Goal: Task Accomplishment & Management: Manage account settings

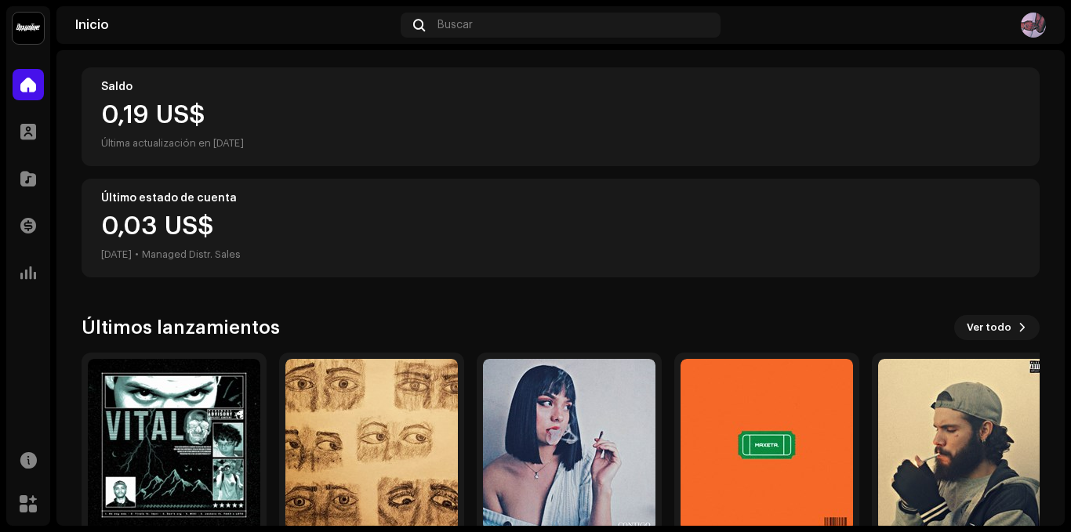
scroll to position [242, 0]
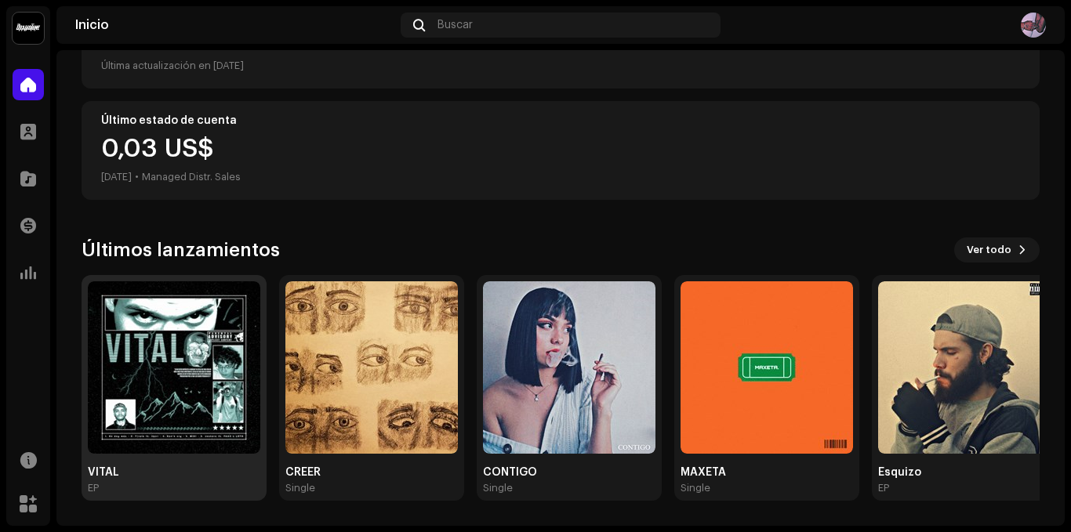
click at [165, 379] on img at bounding box center [174, 367] width 172 height 172
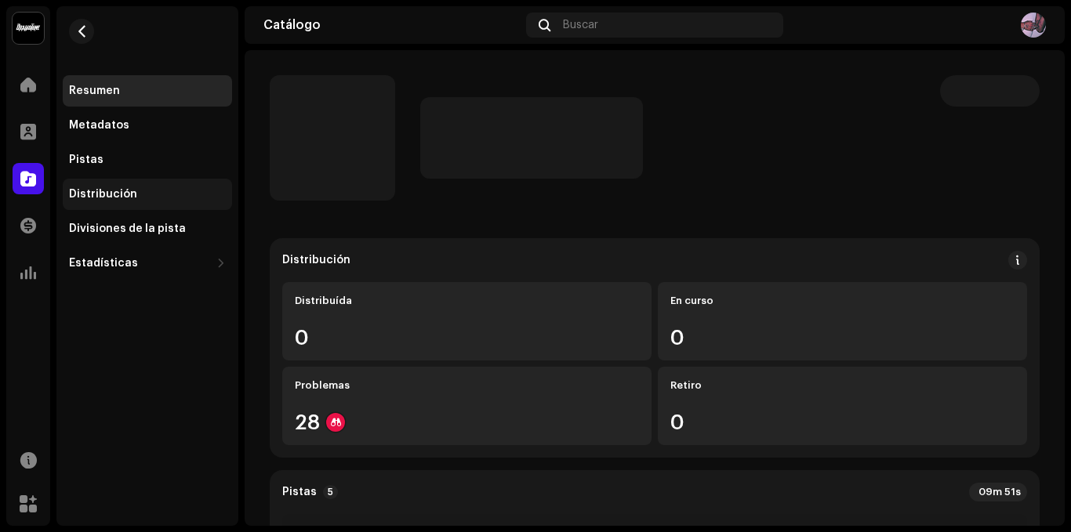
click at [151, 198] on div "Distribución" at bounding box center [147, 194] width 157 height 13
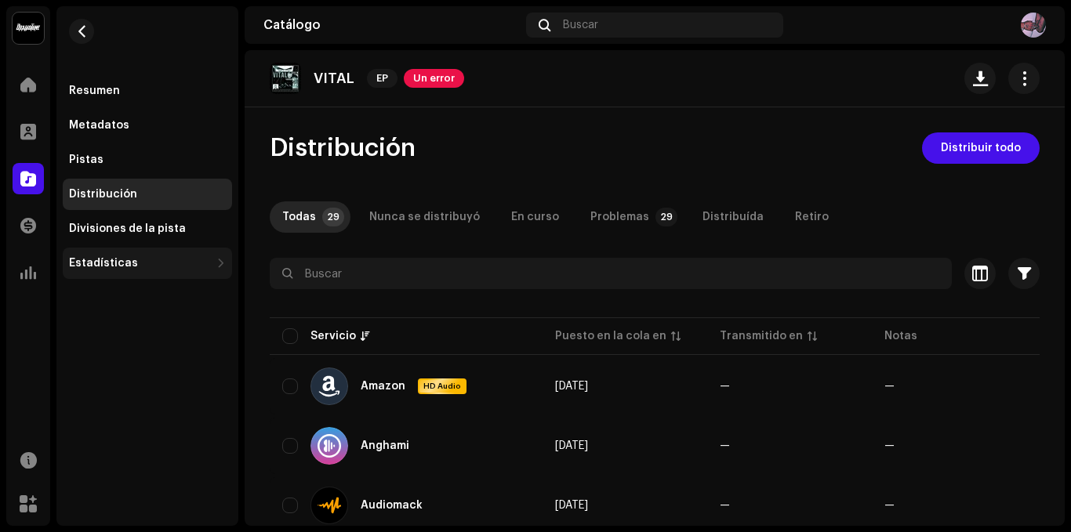
click at [176, 253] on div "Estadísticas" at bounding box center [147, 263] width 169 height 31
click at [180, 268] on div "Estadísticas" at bounding box center [139, 263] width 141 height 13
click at [164, 96] on div "Resumen" at bounding box center [147, 91] width 157 height 13
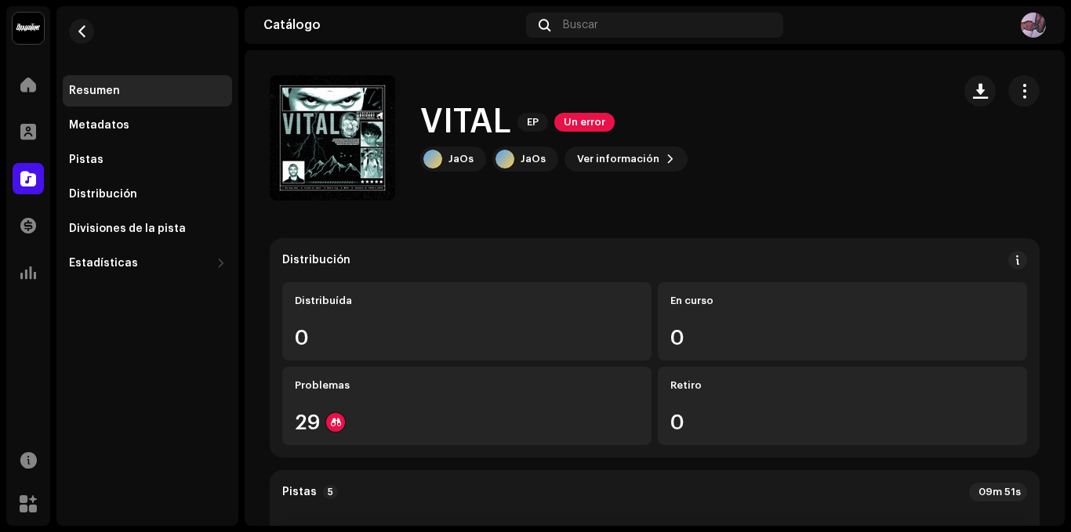
click at [571, 117] on span "Un error" at bounding box center [584, 122] width 60 height 19
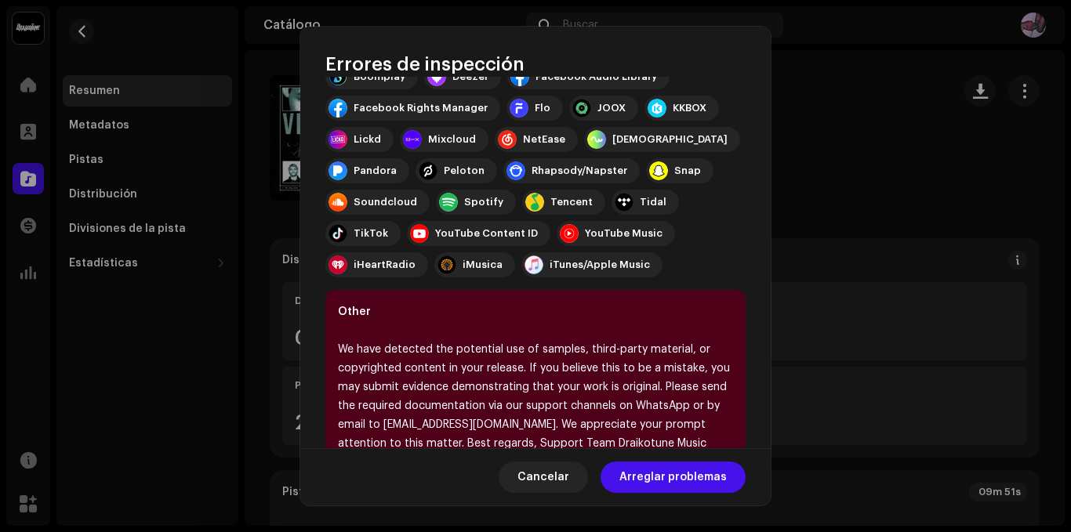
scroll to position [299, 0]
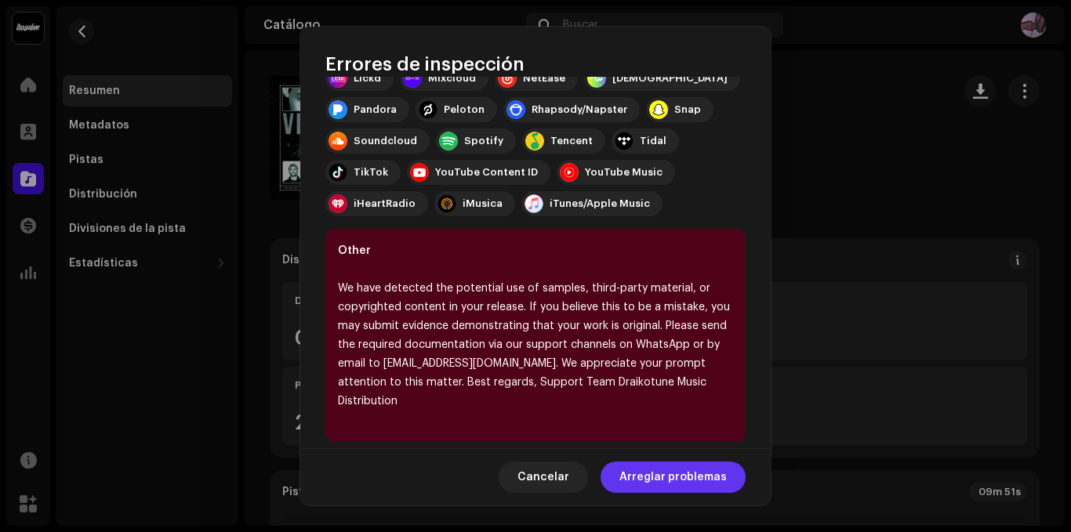
click at [662, 466] on span "Arreglar problemas" at bounding box center [672, 477] width 107 height 31
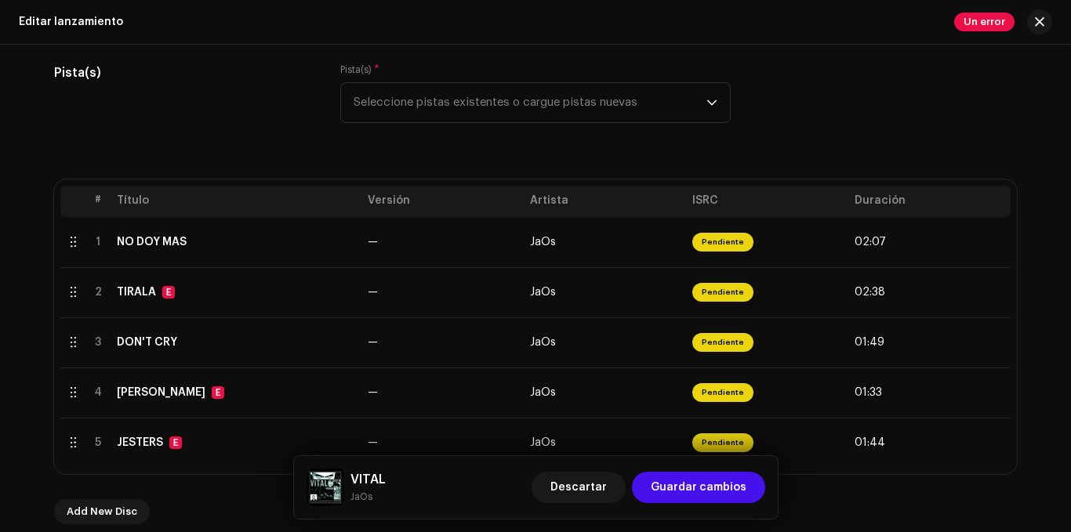
scroll to position [314, 0]
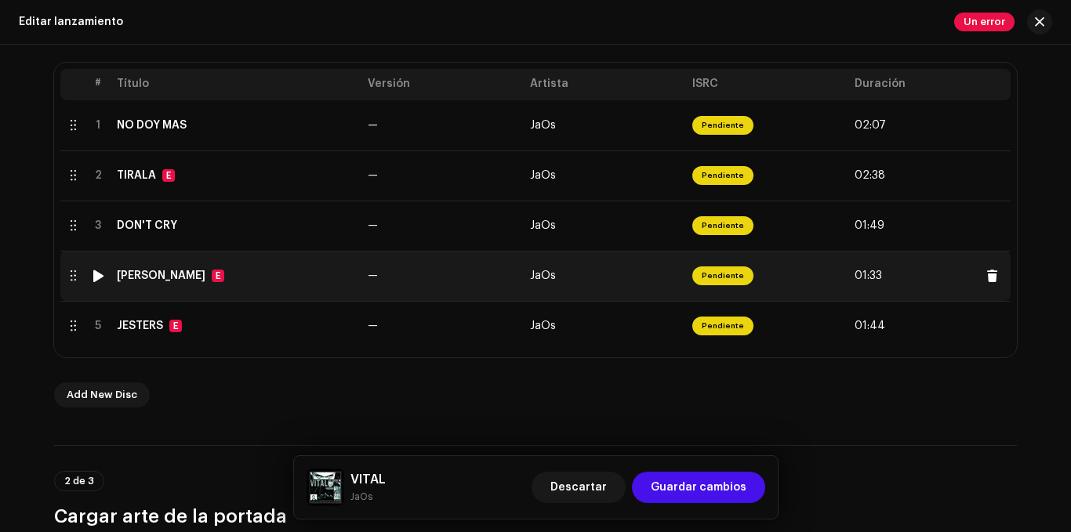
click at [93, 277] on div at bounding box center [99, 276] width 12 height 13
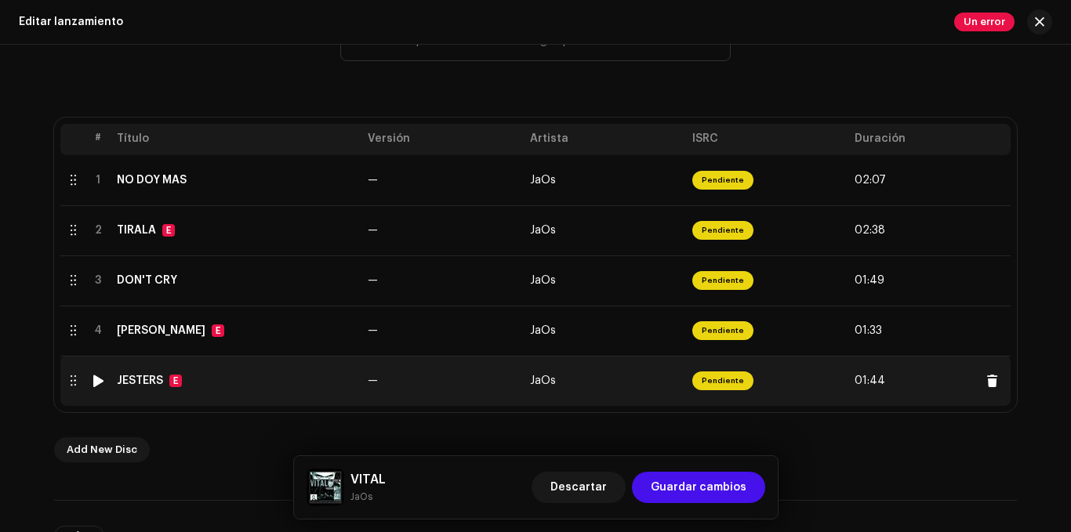
scroll to position [209, 0]
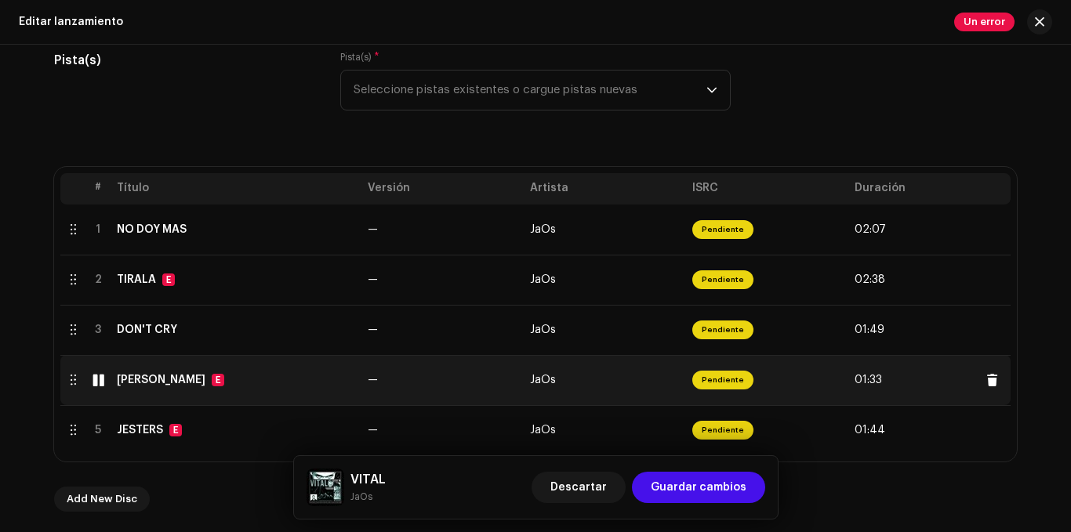
click at [94, 383] on div at bounding box center [99, 380] width 12 height 13
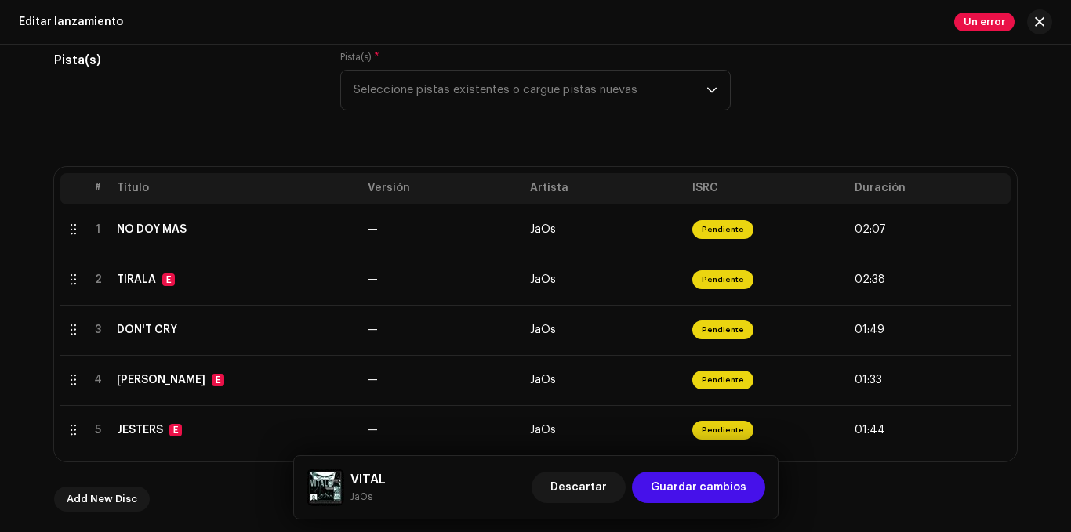
drag, startPoint x: 506, startPoint y: 6, endPoint x: 465, endPoint y: 6, distance: 41.6
click at [465, 6] on div "Editar lanzamiento Un error" at bounding box center [535, 22] width 1071 height 45
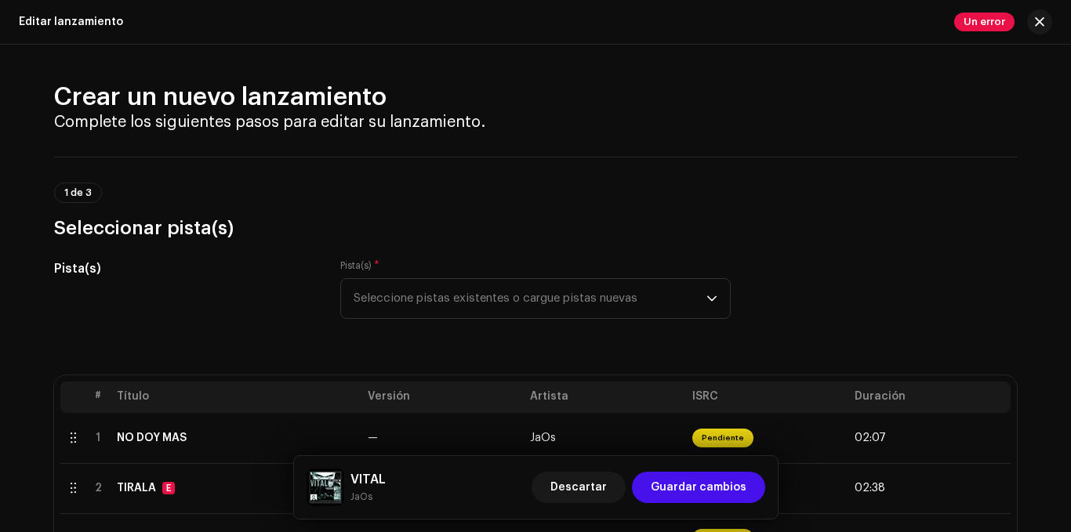
scroll to position [0, 0]
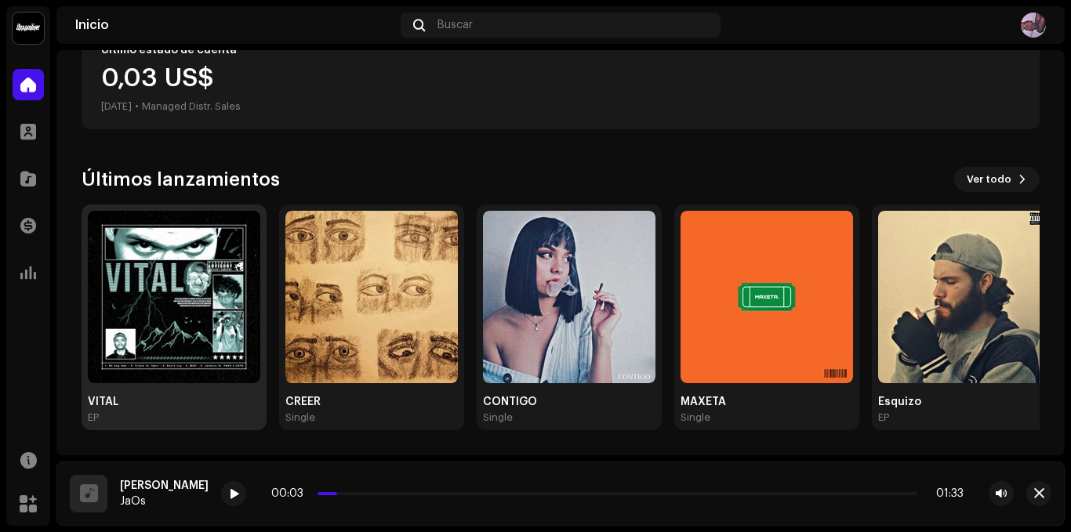
click at [204, 256] on img at bounding box center [174, 297] width 172 height 172
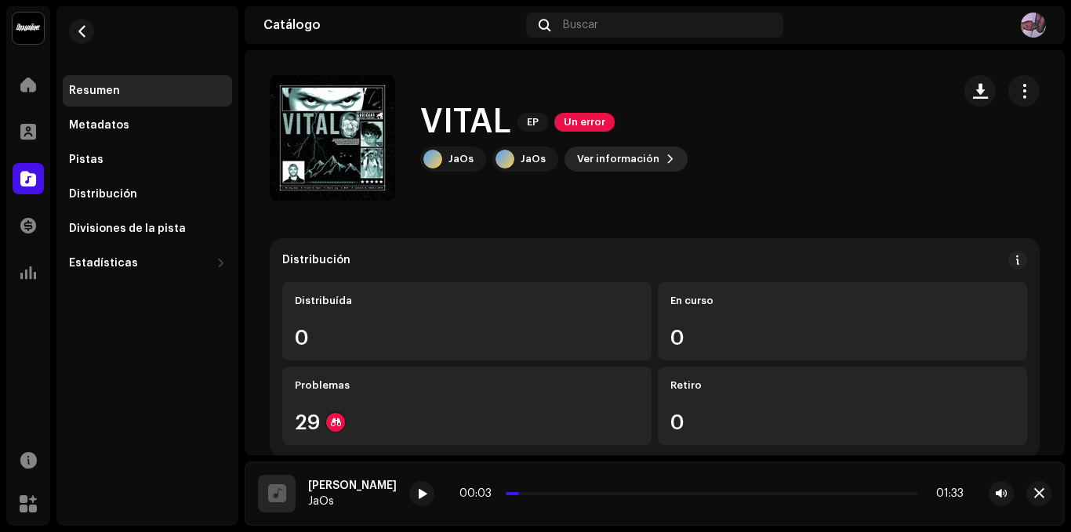
click at [618, 151] on span "Ver información" at bounding box center [618, 158] width 82 height 31
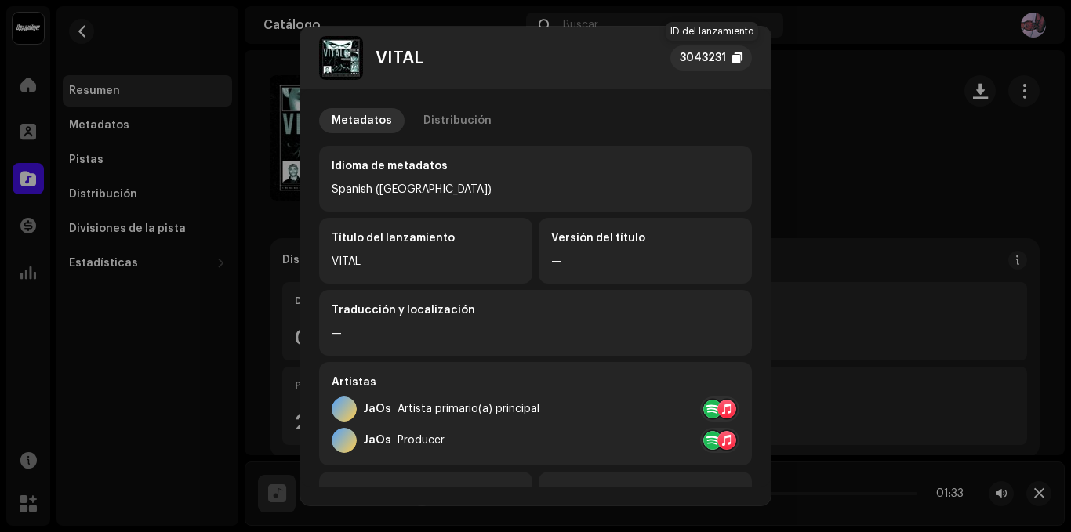
click at [711, 56] on div "3043231" at bounding box center [703, 58] width 46 height 19
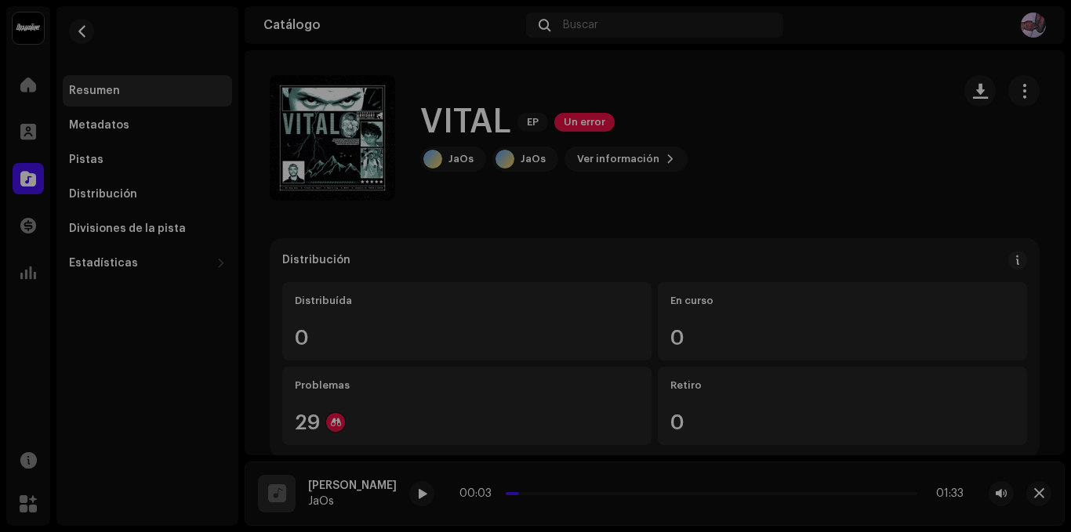
click at [794, 149] on div "VITAL 3043231 Metadatos Distribución Idioma de metadatos Spanish ([GEOGRAPHIC_D…" at bounding box center [535, 266] width 1071 height 532
